Goal: Share content: Share content

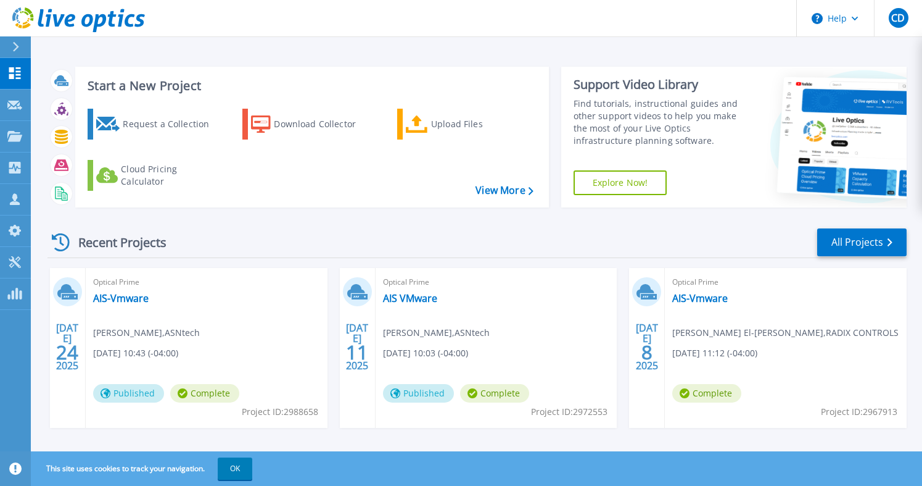
scroll to position [198, 0]
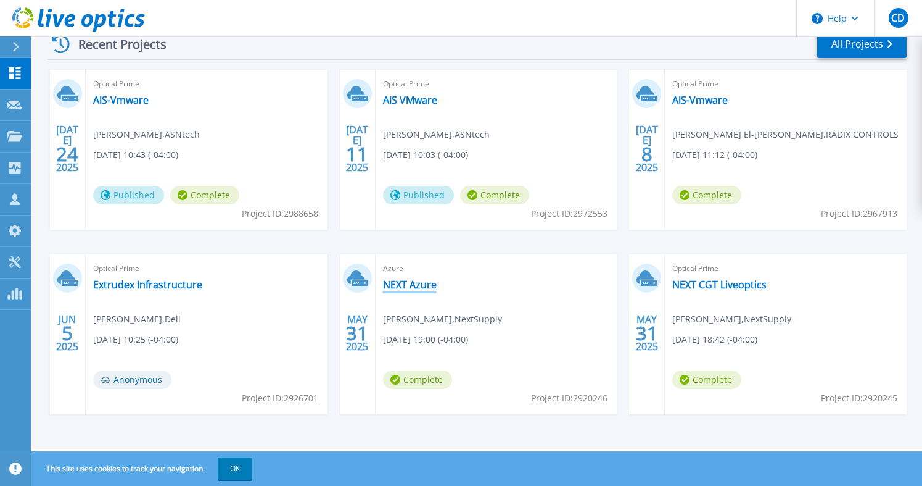
click at [432, 279] on link "NEXT Azure" at bounding box center [410, 284] width 54 height 12
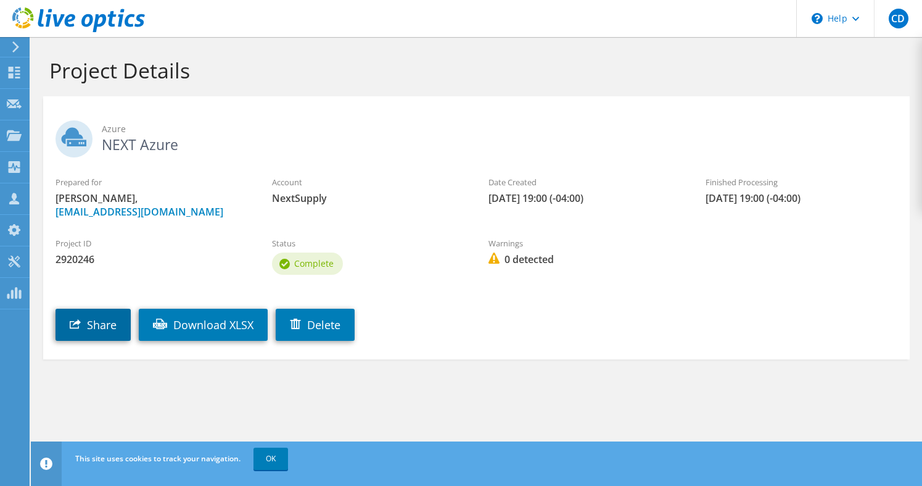
click at [94, 323] on link "Share" at bounding box center [93, 324] width 75 height 32
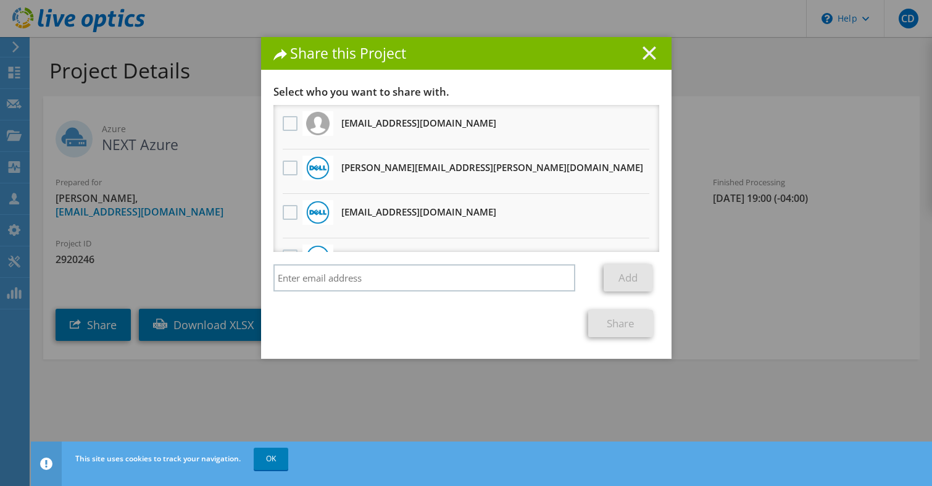
click at [642, 52] on icon at bounding box center [649, 53] width 14 height 14
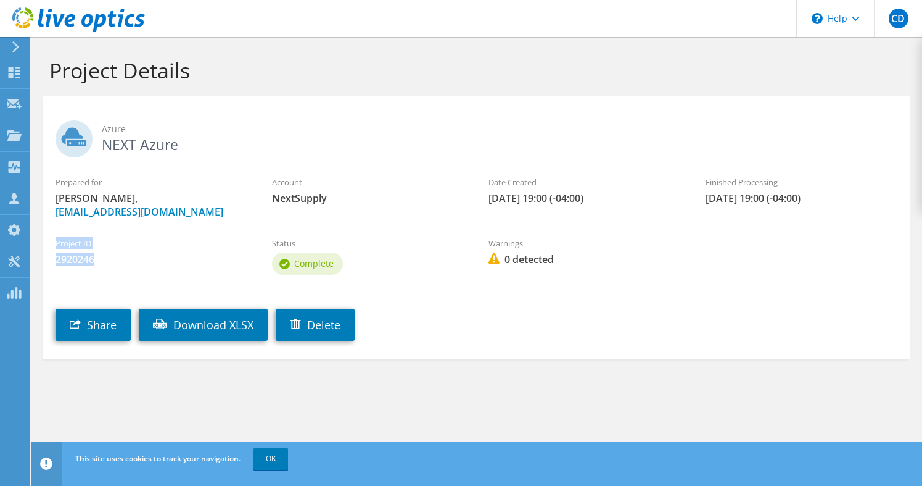
drag, startPoint x: 56, startPoint y: 245, endPoint x: 95, endPoint y: 256, distance: 40.4
click at [95, 256] on div "Project ID 2920246" at bounding box center [151, 251] width 217 height 41
copy div "Project ID 2920246"
click at [76, 260] on span "2920246" at bounding box center [152, 259] width 192 height 14
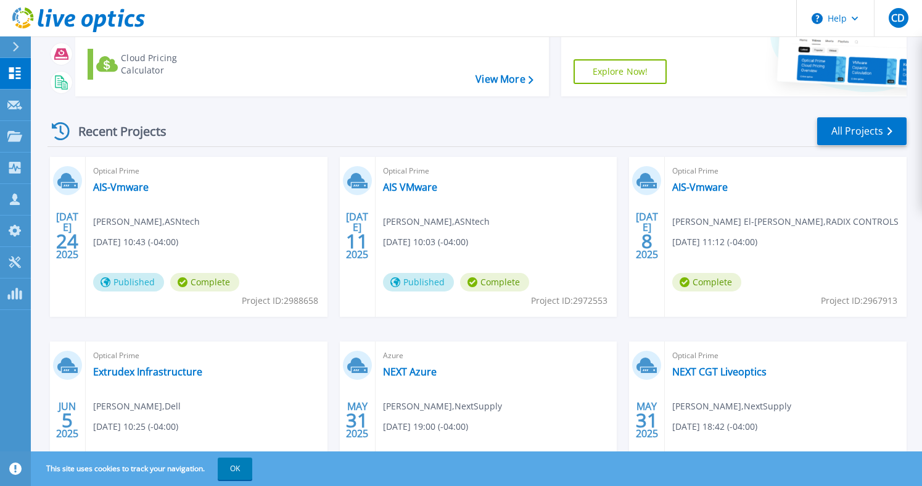
scroll to position [198, 0]
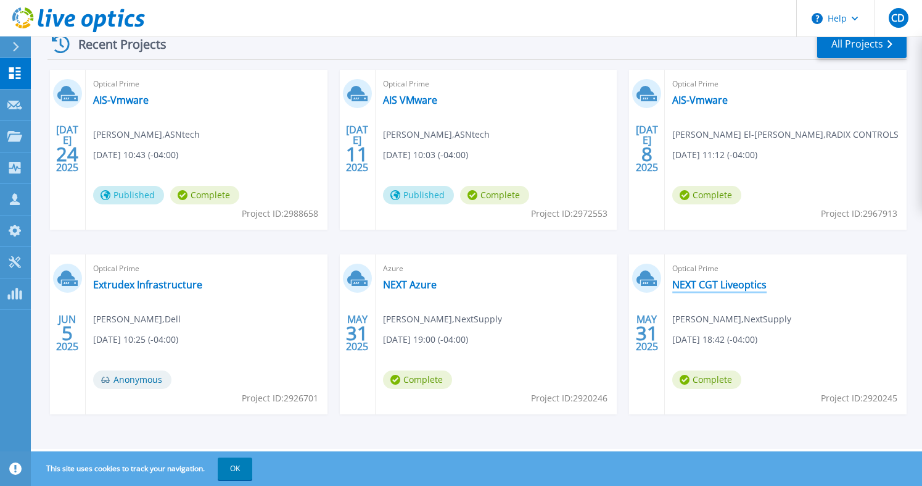
drag, startPoint x: 709, startPoint y: 281, endPoint x: 733, endPoint y: 281, distance: 24.1
click at [709, 281] on link "NEXT CGT Liveoptics" at bounding box center [719, 284] width 94 height 12
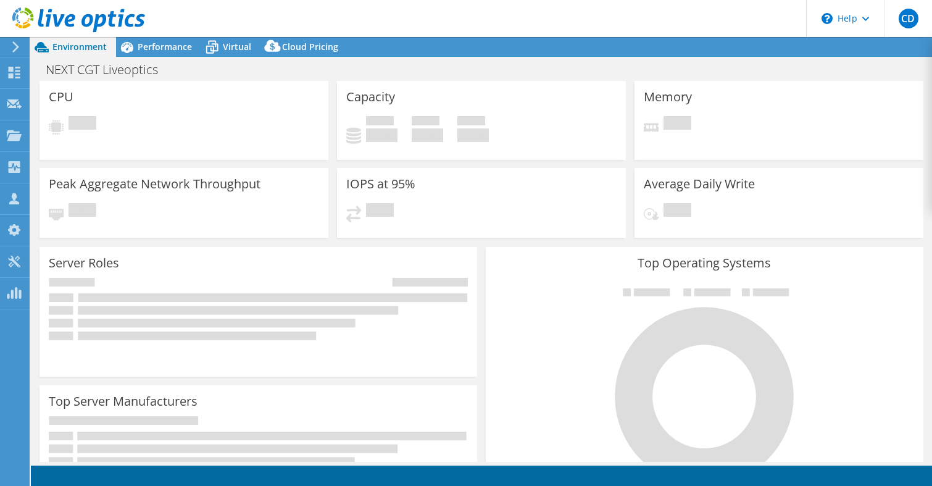
select select "[GEOGRAPHIC_DATA]"
select select "CAD"
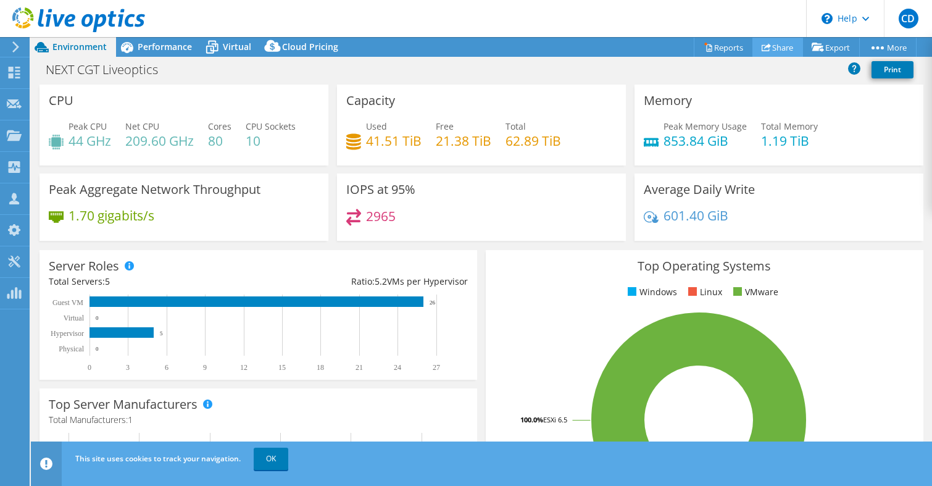
click at [774, 49] on link "Share" at bounding box center [777, 47] width 51 height 19
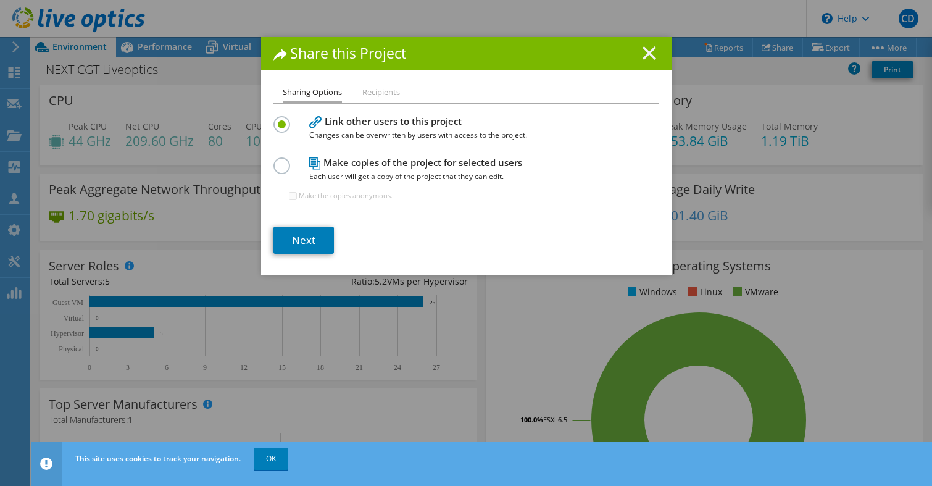
click at [642, 55] on icon at bounding box center [649, 53] width 14 height 14
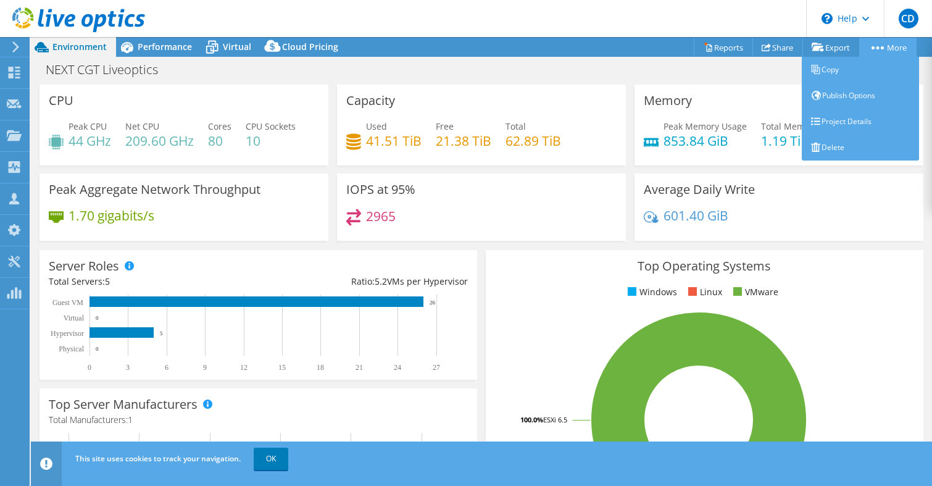
click at [904, 48] on link "More" at bounding box center [887, 47] width 57 height 19
click at [873, 92] on link "Publish Options" at bounding box center [859, 96] width 117 height 26
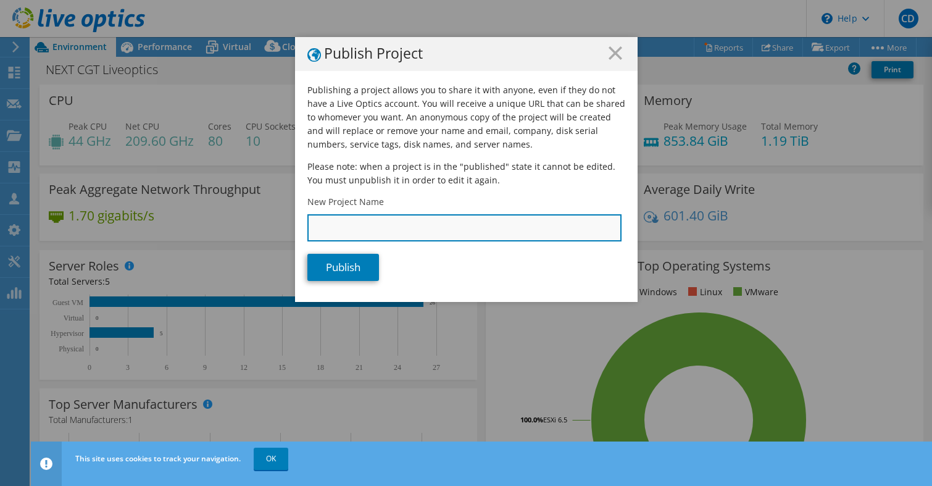
click at [432, 235] on input "New Project Name" at bounding box center [464, 227] width 314 height 27
type input "Next Plumbing and Hydronics Supply"
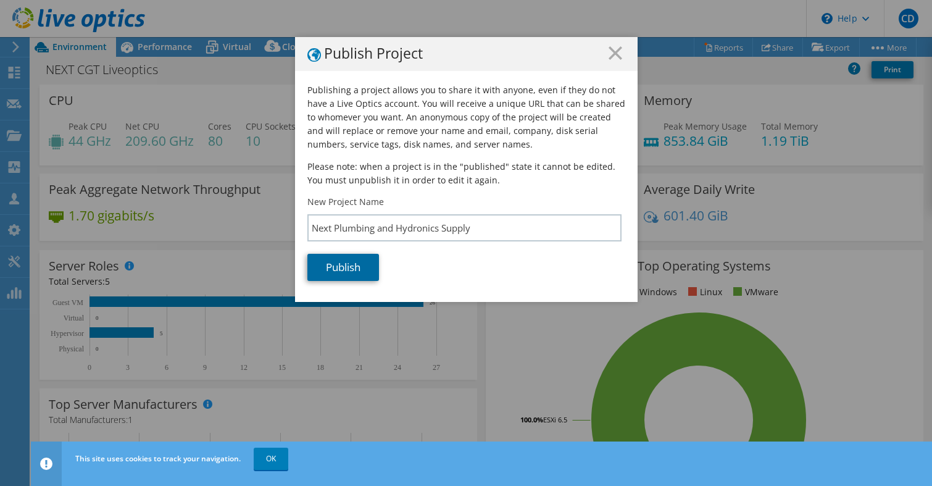
click at [371, 259] on link "Publish" at bounding box center [343, 267] width 72 height 27
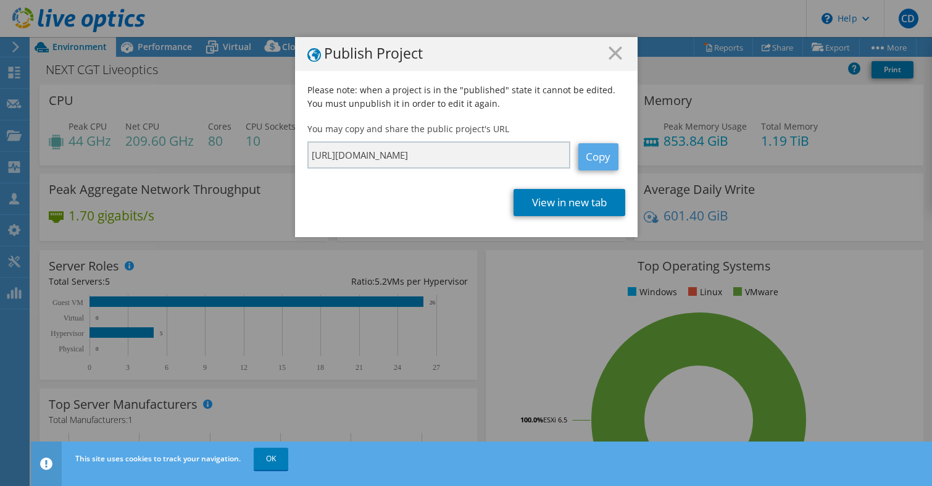
click at [597, 155] on link "Copy" at bounding box center [598, 156] width 40 height 27
